Goal: Find contact information: Find contact information

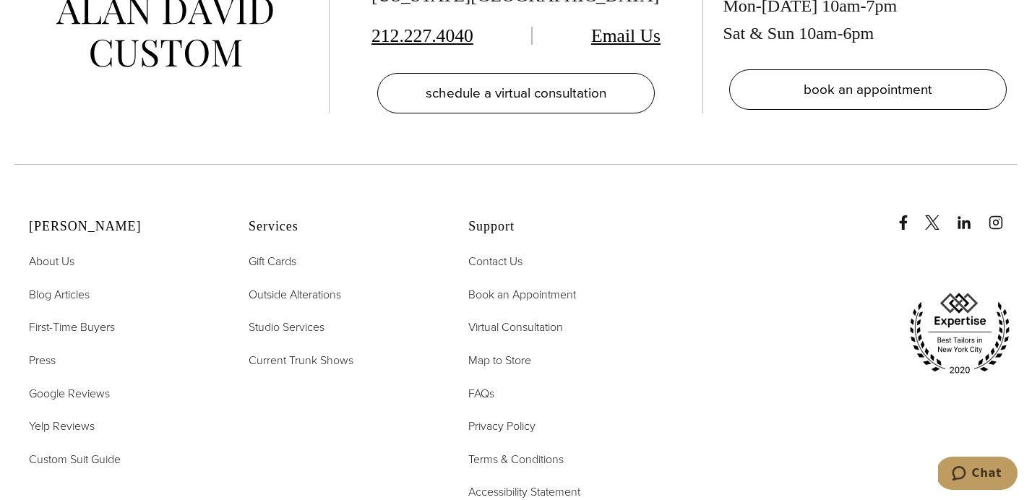
scroll to position [6810, 0]
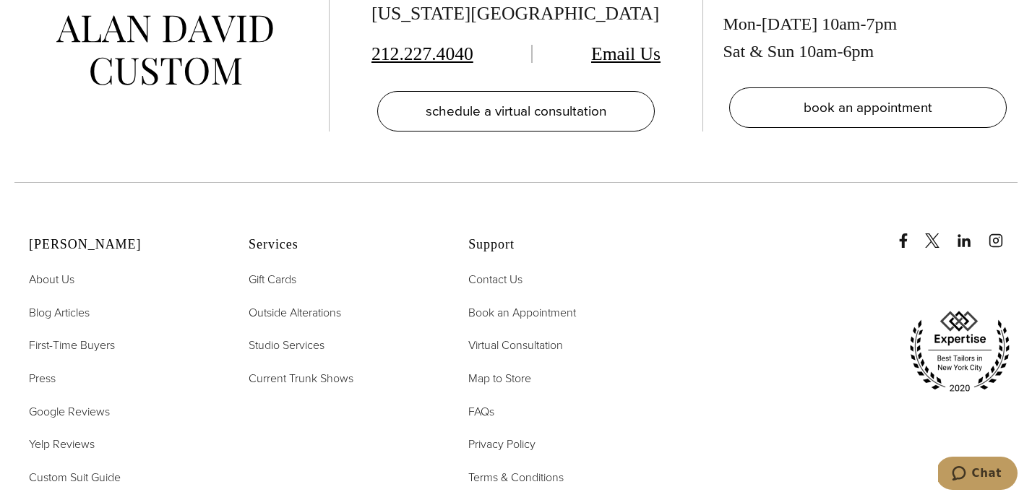
click at [486, 270] on ul "Contact Us Book an Appointment Virtual Consultation Map to Store FAQs Privacy P…" at bounding box center [560, 394] width 184 height 249
click at [487, 271] on span "Contact Us" at bounding box center [495, 279] width 54 height 17
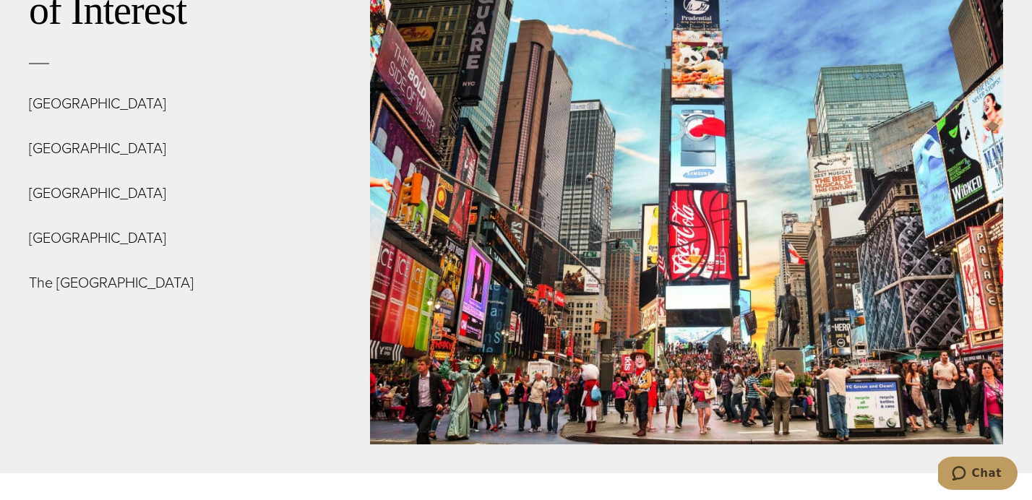
scroll to position [5288, 0]
